Goal: Transaction & Acquisition: Purchase product/service

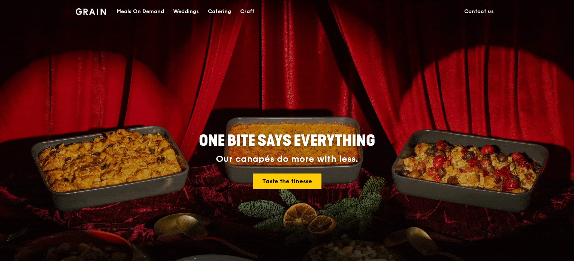
click at [226, 10] on div "Catering" at bounding box center [219, 11] width 23 height 22
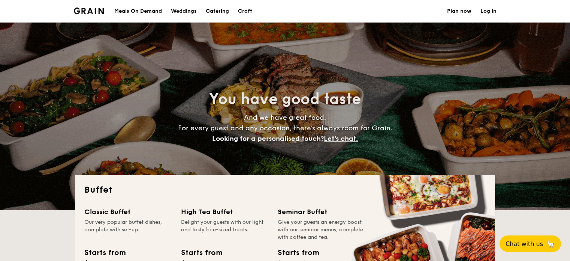
select select
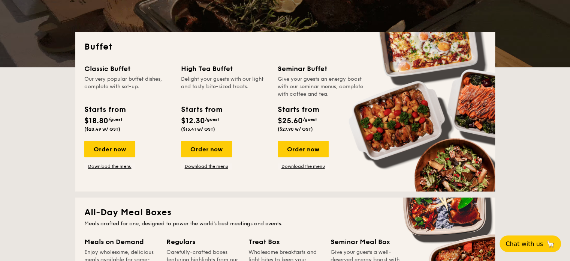
scroll to position [150, 0]
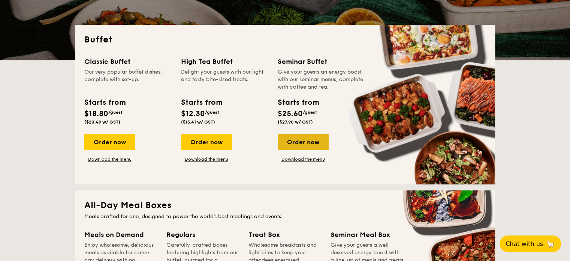
click at [299, 139] on div "Order now" at bounding box center [303, 141] width 51 height 16
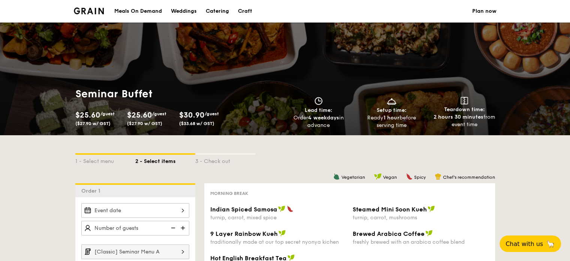
click at [208, 10] on div "Catering" at bounding box center [217, 11] width 23 height 22
select select
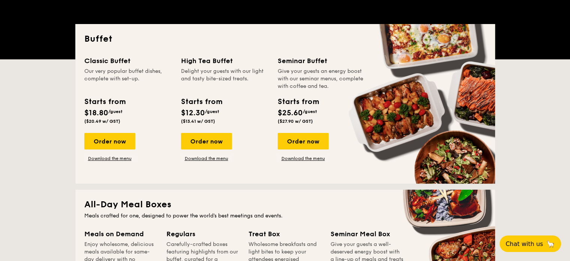
scroll to position [175, 0]
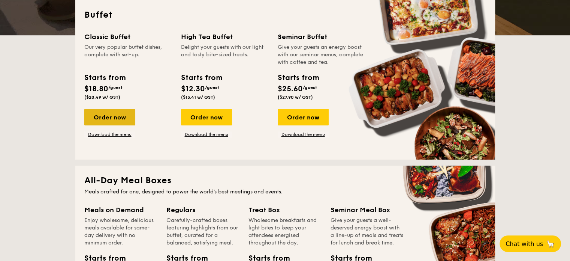
click at [121, 121] on div "Order now" at bounding box center [109, 117] width 51 height 16
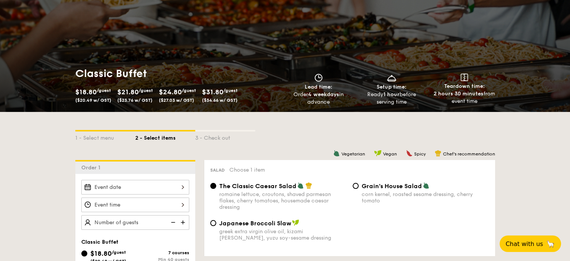
scroll to position [150, 0]
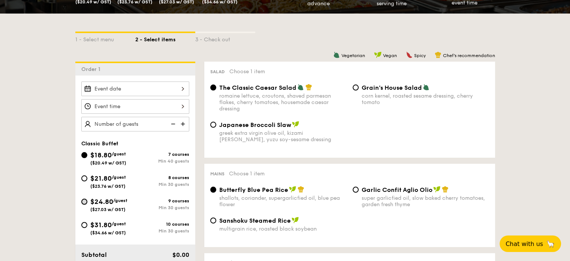
click at [85, 202] on input "$24.80 /guest ($27.03 w/ GST) 9 courses Min 30 guests" at bounding box center [84, 201] width 6 height 6
radio input "true"
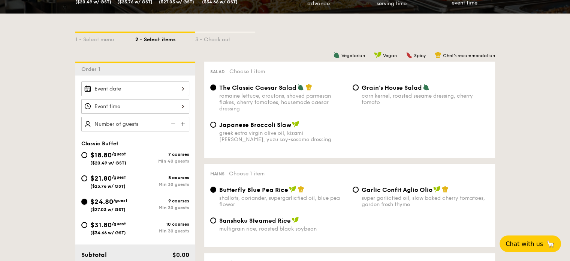
radio input "true"
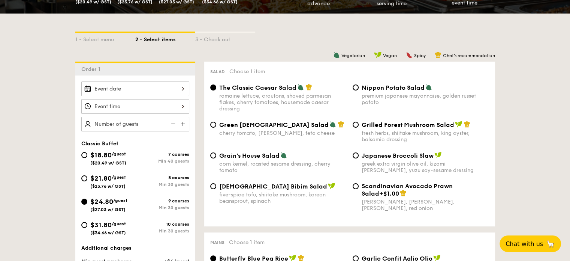
click at [428, 136] on div "fresh herbs, shiitake mushroom, king oyster, balsamic dressing" at bounding box center [425, 136] width 127 height 13
click at [359, 127] on input "Grilled Forest Mushroom Salad fresh herbs, shiitake mushroom, king oyster, bals…" at bounding box center [356, 124] width 6 height 6
radio input "true"
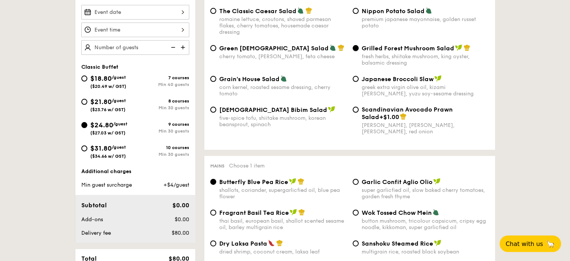
scroll to position [250, 0]
